Goal: Navigation & Orientation: Find specific page/section

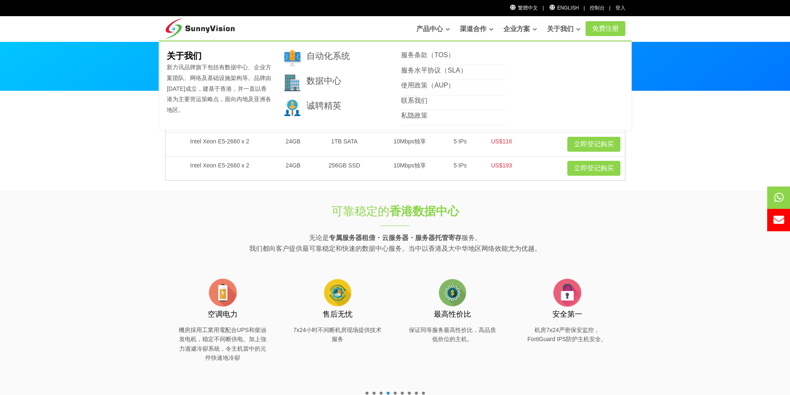
click at [509, 28] on link "关于我们" at bounding box center [564, 29] width 34 height 17
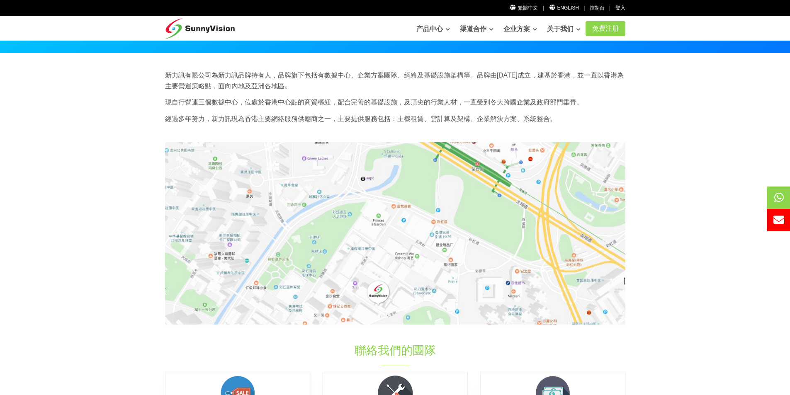
scroll to position [124, 0]
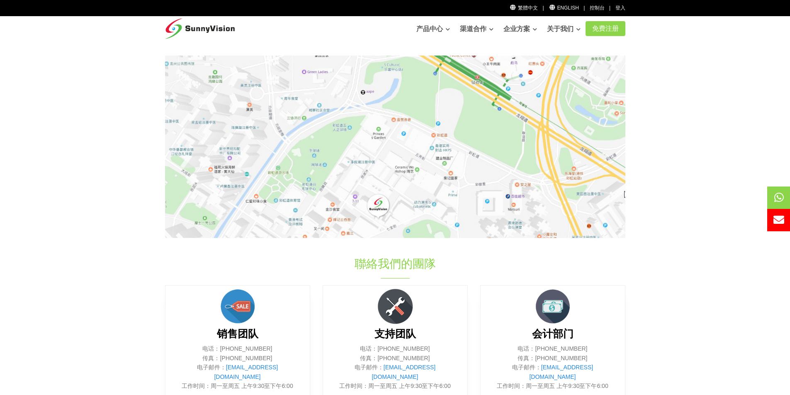
click at [376, 218] on img at bounding box center [395, 147] width 460 height 183
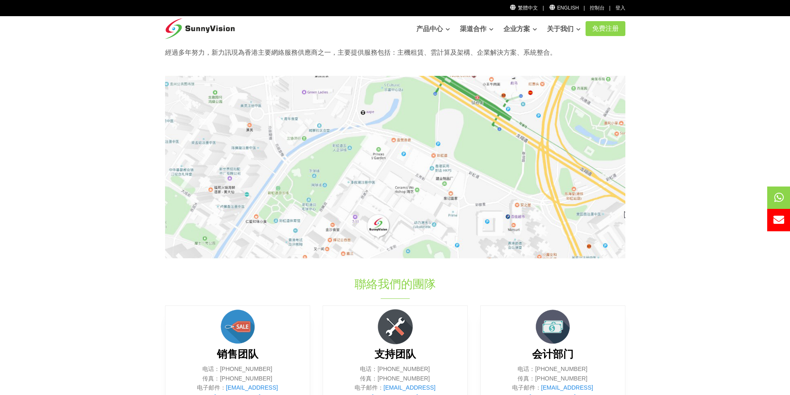
scroll to position [166, 0]
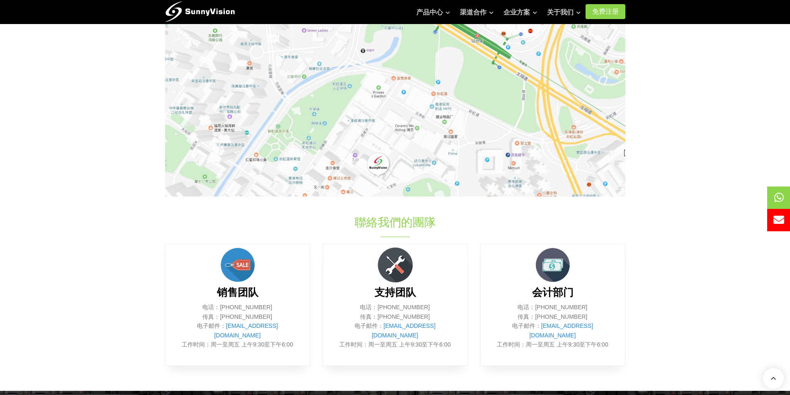
click at [379, 182] on img at bounding box center [395, 105] width 460 height 183
click at [421, 143] on img at bounding box center [395, 105] width 460 height 183
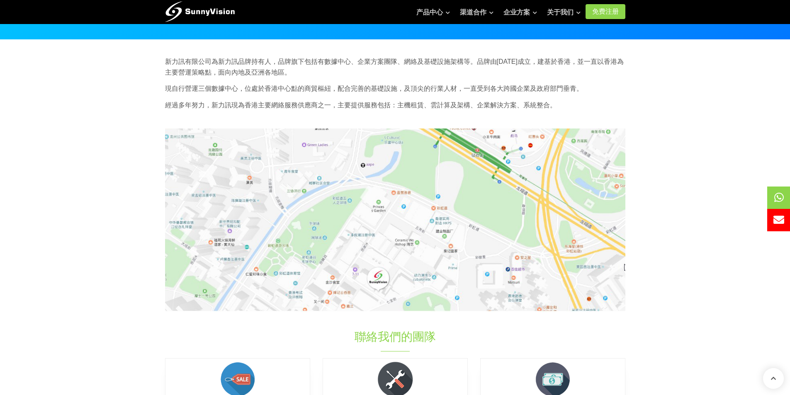
scroll to position [0, 0]
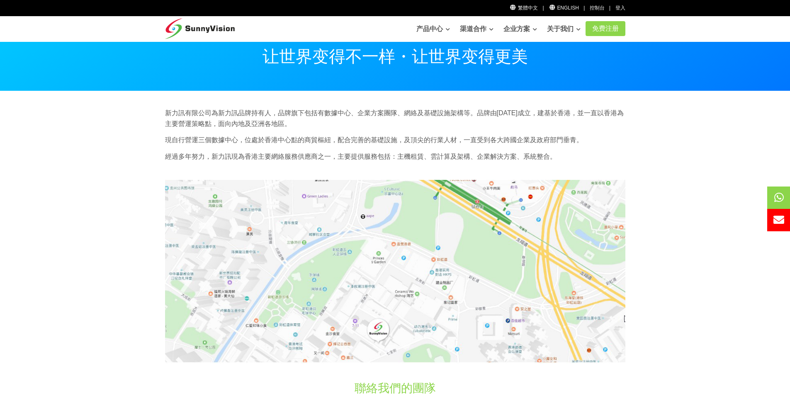
click at [233, 28] on img at bounding box center [200, 26] width 70 height 21
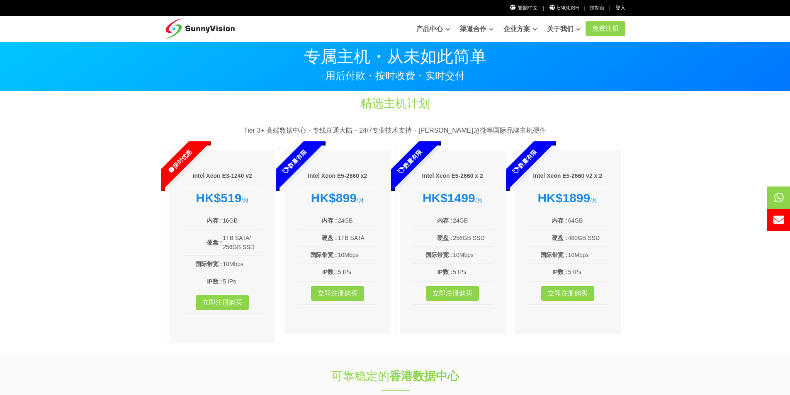
click at [63, 213] on section "精选主机计划 Tier 3+ 高端数据中心・专线直通大陆・24/7专业技术支持・[PERSON_NAME]超微等国际品牌主机硬件 限时优惠 Intel Xeo…" at bounding box center [395, 223] width 790 height 264
click at [88, 189] on section "精选主机计划 Tier 3+ 高端数据中心・专线直通大陆・24/7专业技术支持・[PERSON_NAME]超微等国际品牌主机硬件 限时优惠 Intel Xeo…" at bounding box center [395, 223] width 790 height 264
click at [65, 204] on section "精选主机计划 Tier 3+ 高端数据中心・专线直通大陆・24/7专业技术支持・[PERSON_NAME]超微等国际品牌主机硬件 限时优惠 Intel Xeo…" at bounding box center [395, 223] width 790 height 264
click at [102, 263] on section "精选主机计划 Tier 3+ 高端数据中心・专线直通大陆・24/7专业技术支持・[PERSON_NAME]超微等国际品牌主机硬件 限时优惠 Intel Xeo…" at bounding box center [395, 223] width 790 height 264
